Goal: Find specific page/section: Find specific page/section

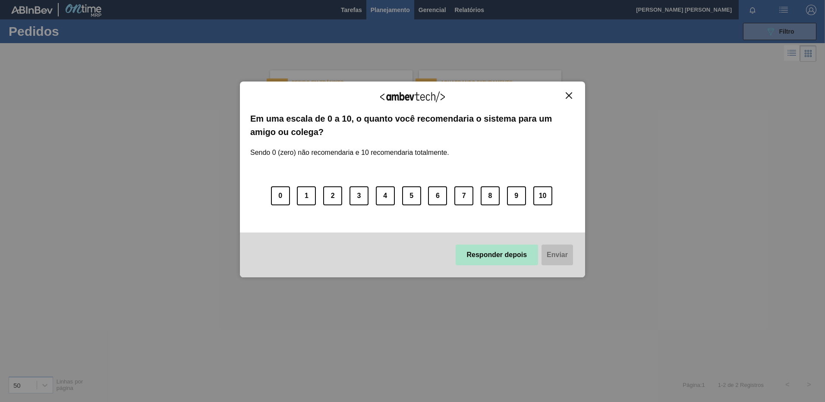
drag, startPoint x: 522, startPoint y: 235, endPoint x: 516, endPoint y: 247, distance: 13.7
click at [516, 245] on div "Responder depois Enviar" at bounding box center [412, 255] width 345 height 45
click at [514, 249] on button "Responder depois" at bounding box center [497, 255] width 83 height 21
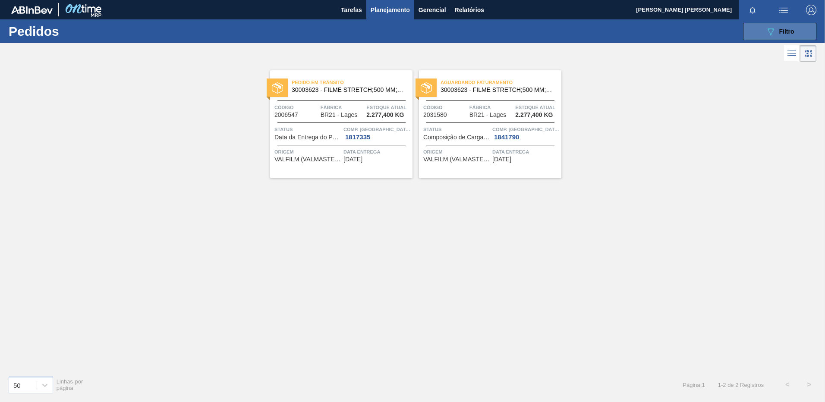
click at [754, 34] on button "089F7B8B-B2A5-4AFE-B5C0-19BA573D28AC Filtro" at bounding box center [779, 31] width 73 height 17
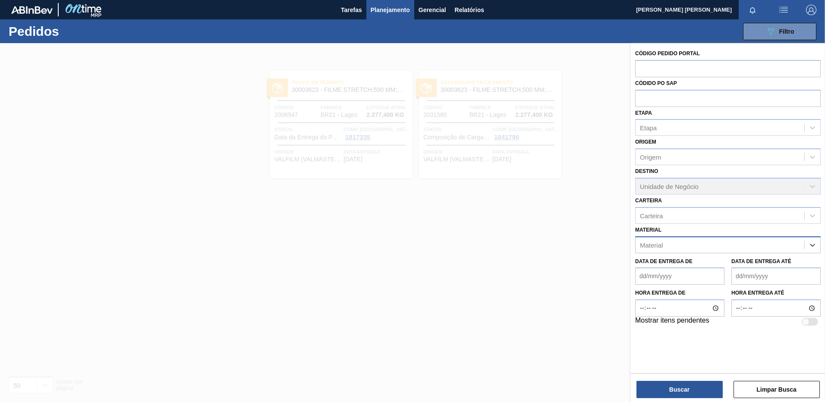
paste input "20005444"
type input "20005444"
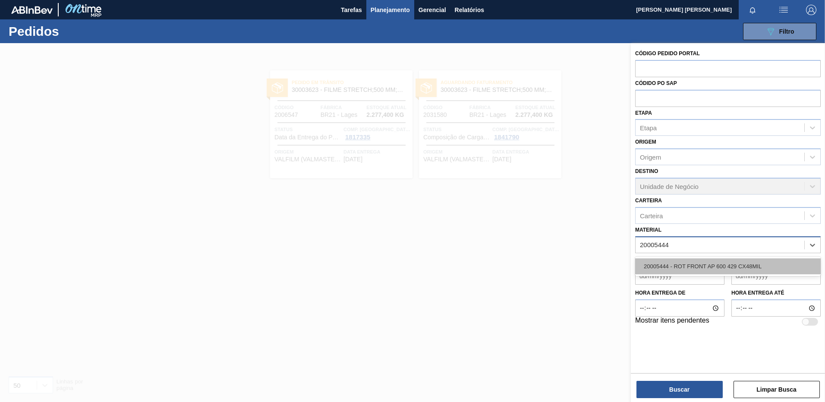
click at [747, 272] on div "20005444 - ROT FRONT AP 600 429 CX48MIL" at bounding box center [728, 266] width 186 height 16
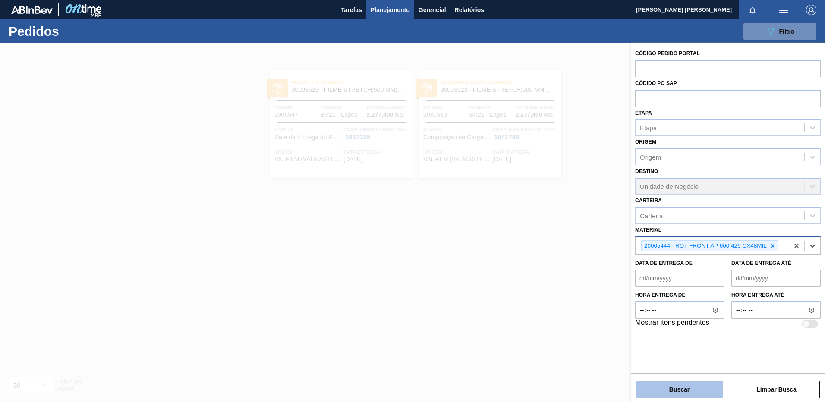
click at [663, 386] on button "Buscar" at bounding box center [679, 389] width 86 height 17
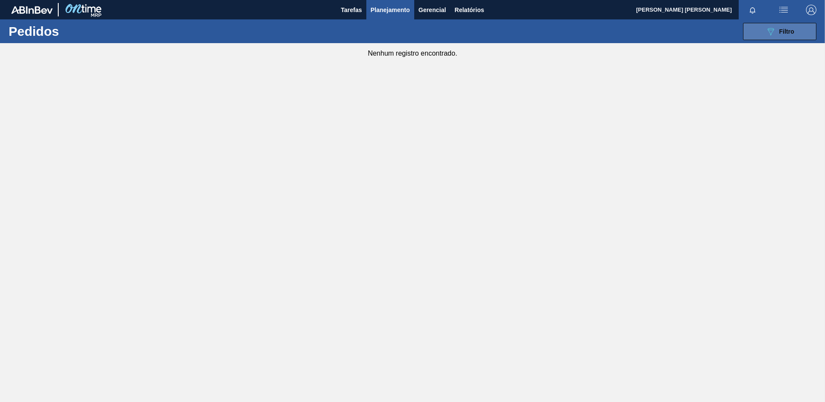
click at [791, 37] on button "089F7B8B-B2A5-4AFE-B5C0-19BA573D28AC Filtro" at bounding box center [779, 31] width 73 height 17
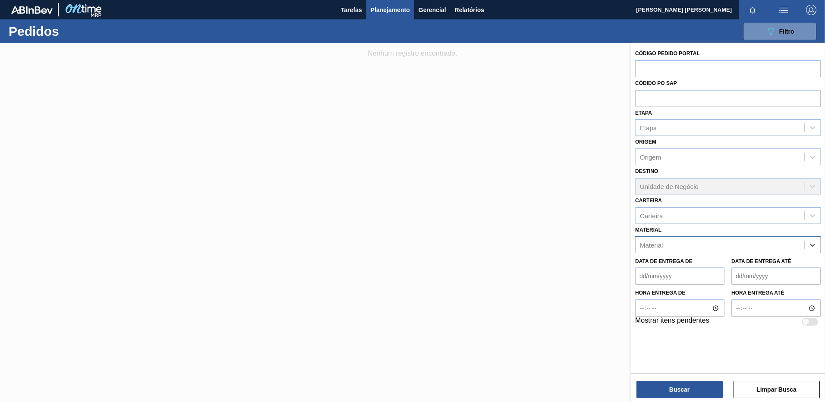
paste input "20005387"
type input "20005387"
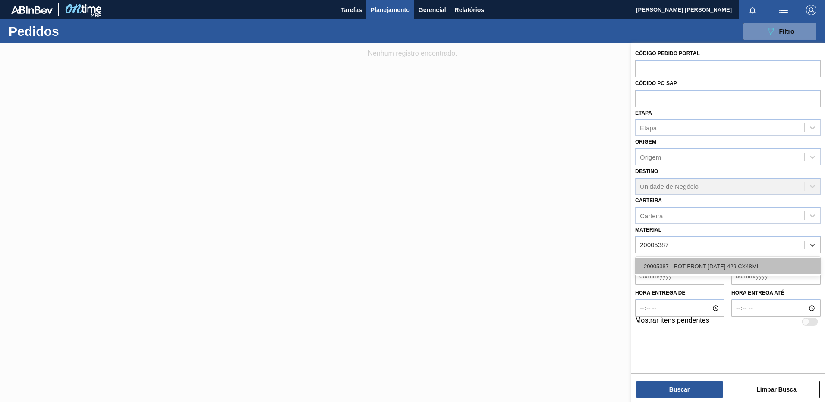
click at [724, 271] on div "20005387 - ROT FRONT [DATE] 429 CX48MIL" at bounding box center [728, 266] width 186 height 16
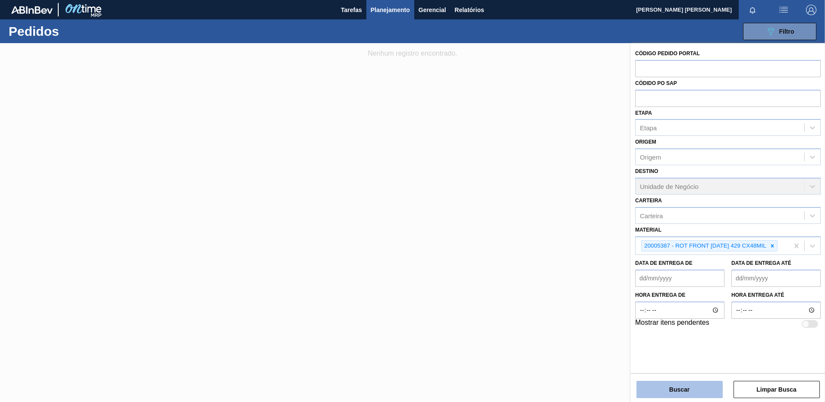
click at [693, 390] on button "Buscar" at bounding box center [679, 389] width 86 height 17
